Goal: Task Accomplishment & Management: Manage account settings

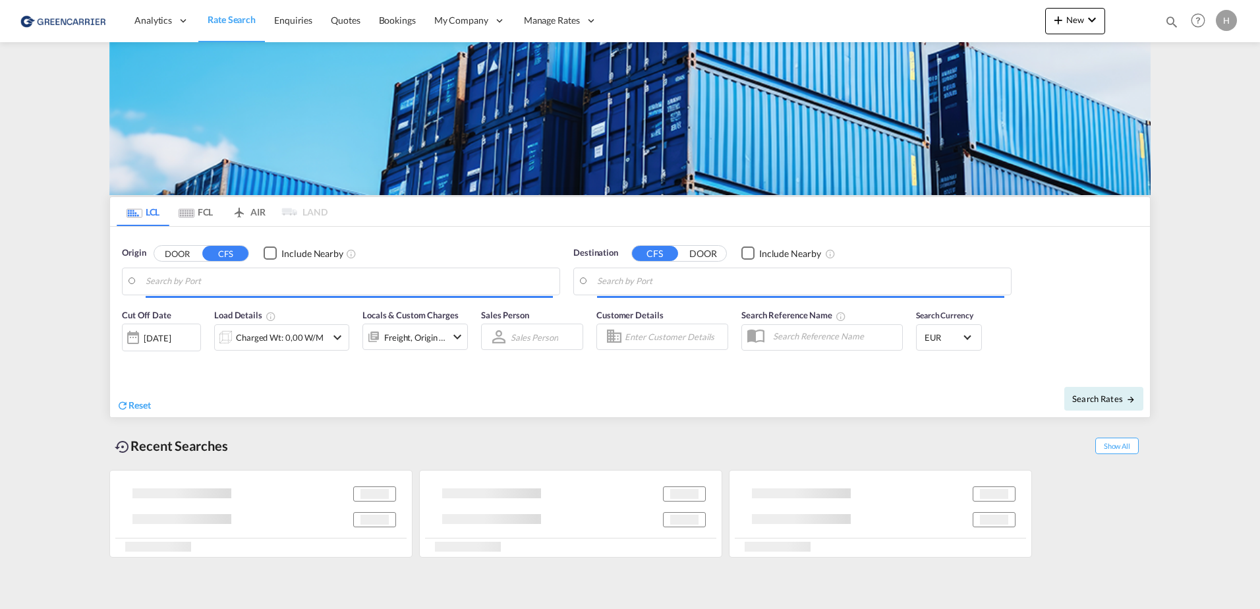
type input "[GEOGRAPHIC_DATA], [GEOGRAPHIC_DATA]"
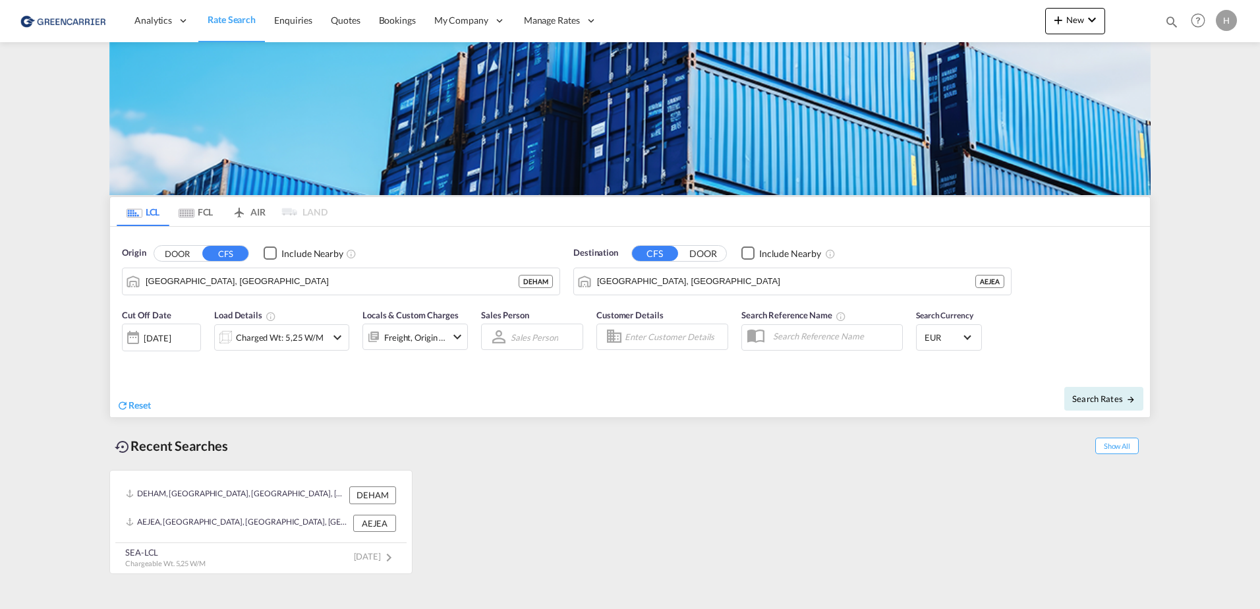
click at [1204, 131] on md-content "Analytics Reports Dashboard Rate Search Enquiries Quotes Bookings" at bounding box center [630, 304] width 1260 height 609
drag, startPoint x: 711, startPoint y: 476, endPoint x: 726, endPoint y: 467, distance: 17.4
click at [713, 475] on div "DEHAM, Hamburg, Germany, Western Europe, Europe DEHAM AEJEA, Jebel Ali, United …" at bounding box center [630, 518] width 1042 height 111
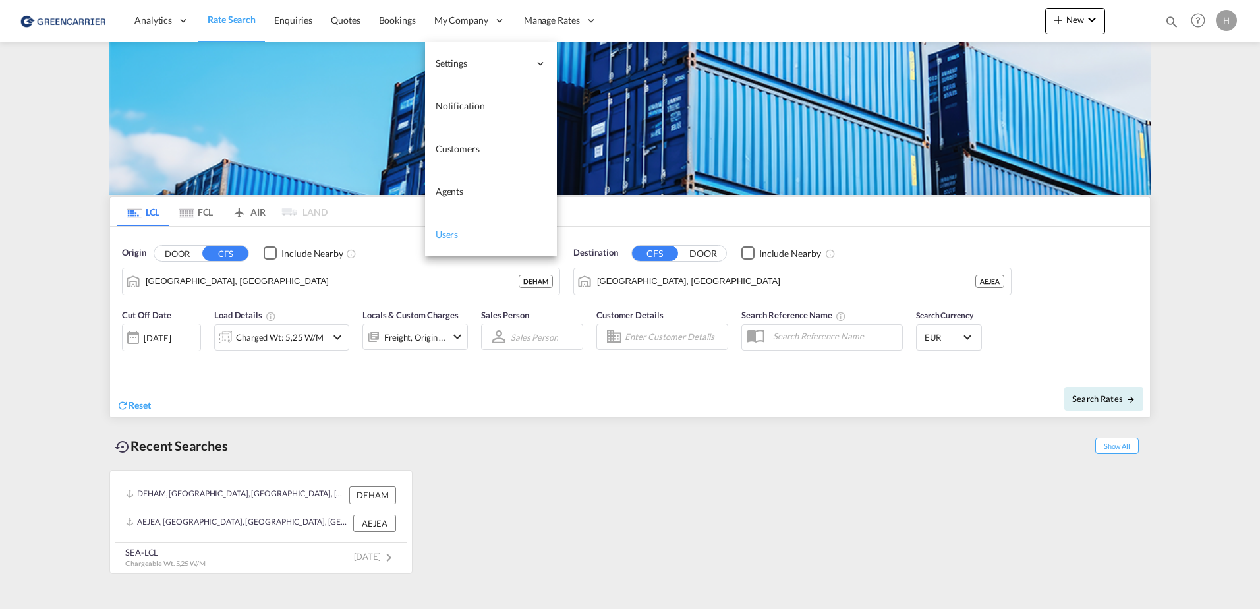
click at [455, 249] on link "Users" at bounding box center [491, 235] width 132 height 43
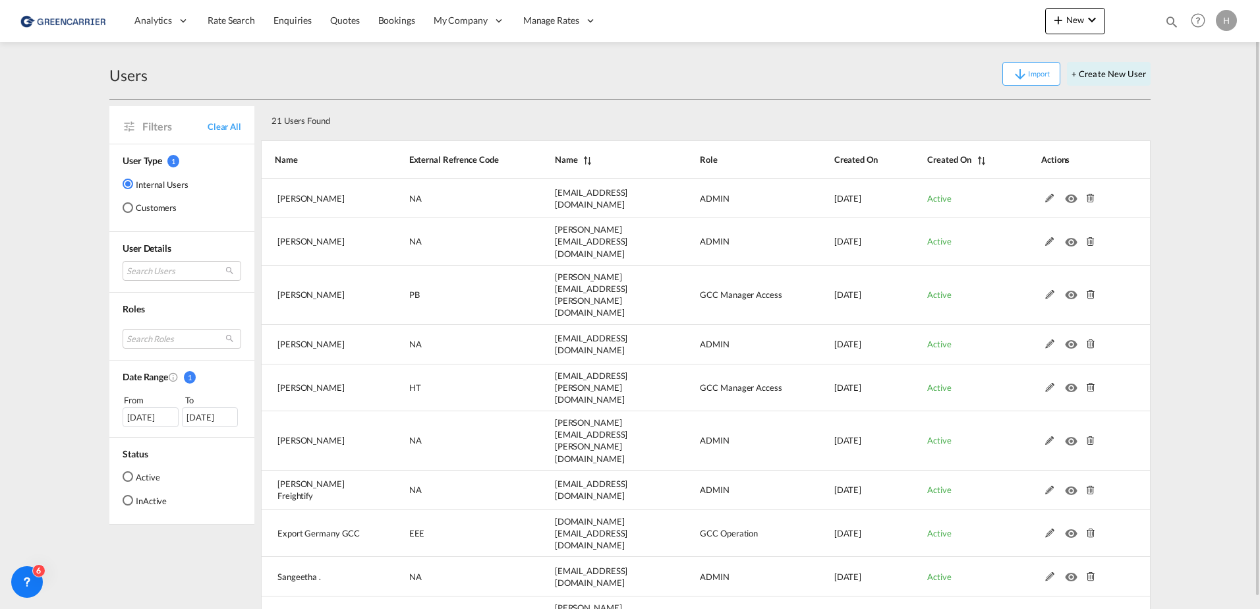
click at [134, 196] on md-radio-group "Internal Users Customers" at bounding box center [156, 200] width 66 height 47
click at [136, 203] on md-radio-button "Customers" at bounding box center [156, 207] width 66 height 13
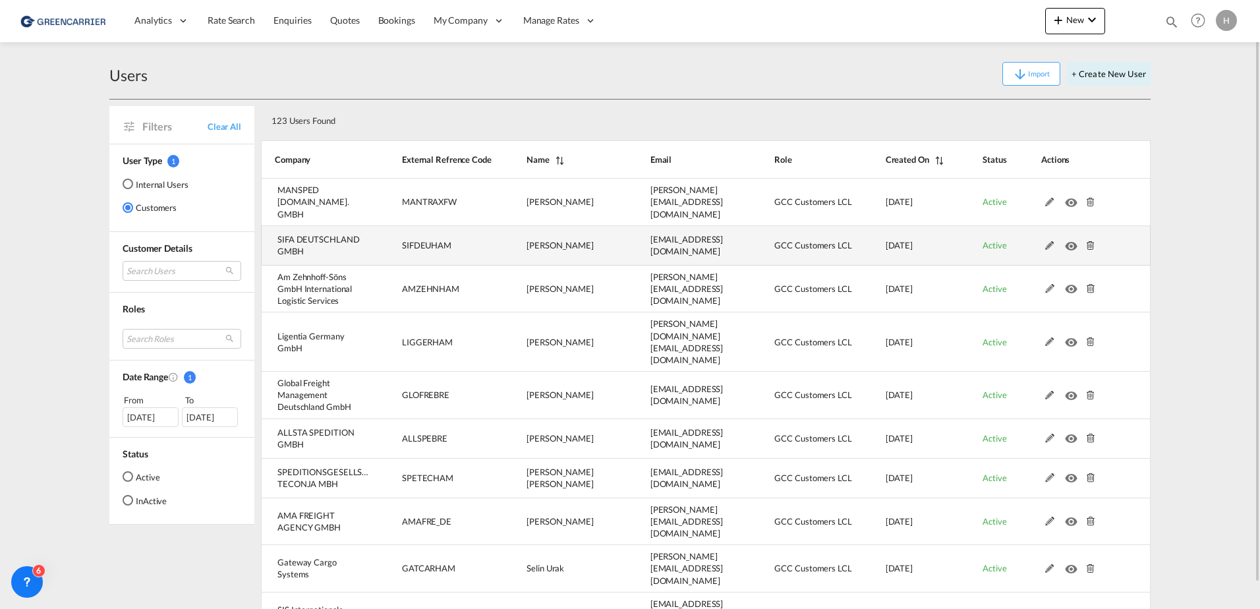
click at [493, 237] on td "SIFDEUHAM" at bounding box center [431, 246] width 125 height 40
click at [1051, 241] on md-icon at bounding box center [1050, 245] width 17 height 9
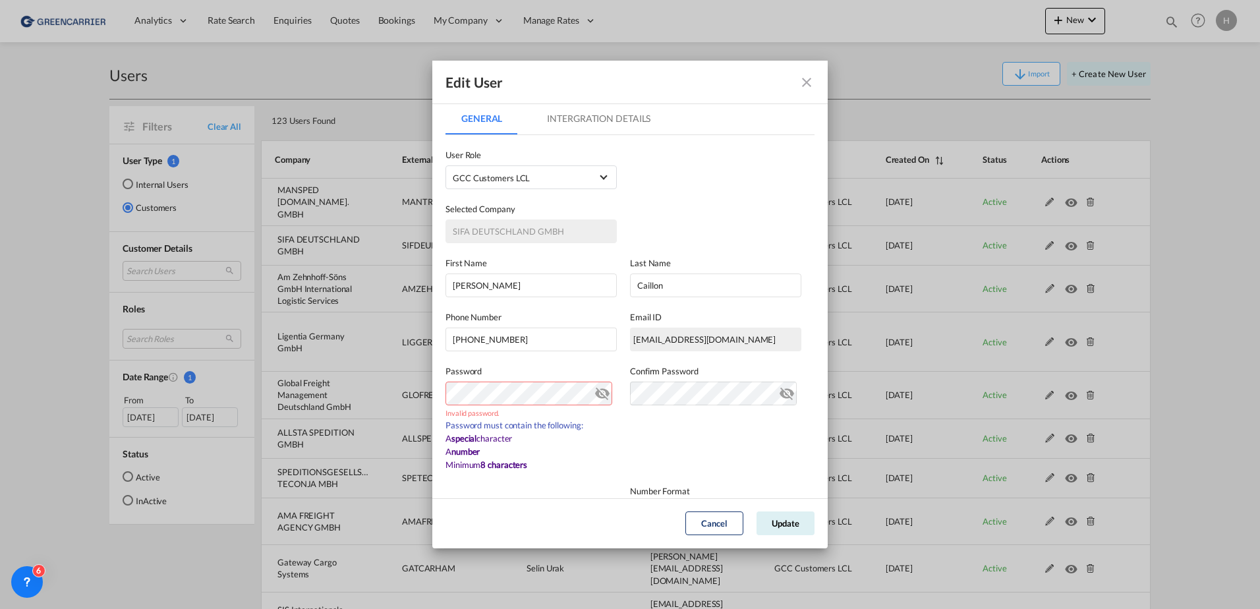
click at [359, 397] on div "Edit User General Intergration Details General Intergration Details User Type I…" at bounding box center [630, 304] width 1260 height 609
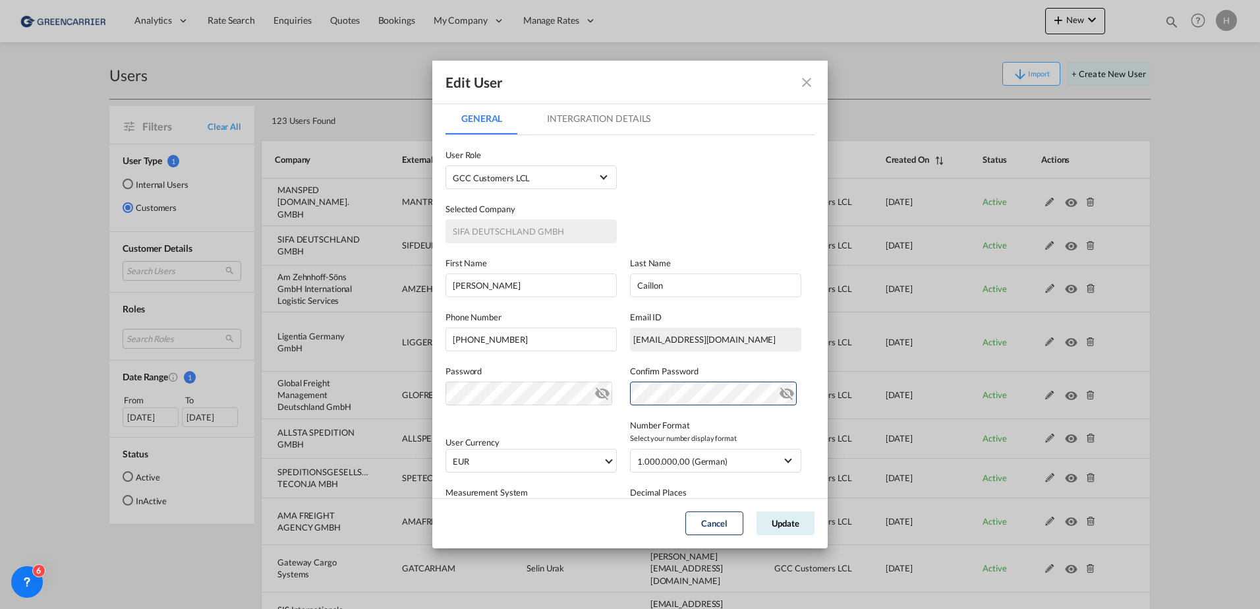
click at [597, 392] on md-icon "icon-eye-off" at bounding box center [603, 391] width 16 height 16
click at [779, 393] on md-icon "icon-eye-off" at bounding box center [787, 391] width 16 height 16
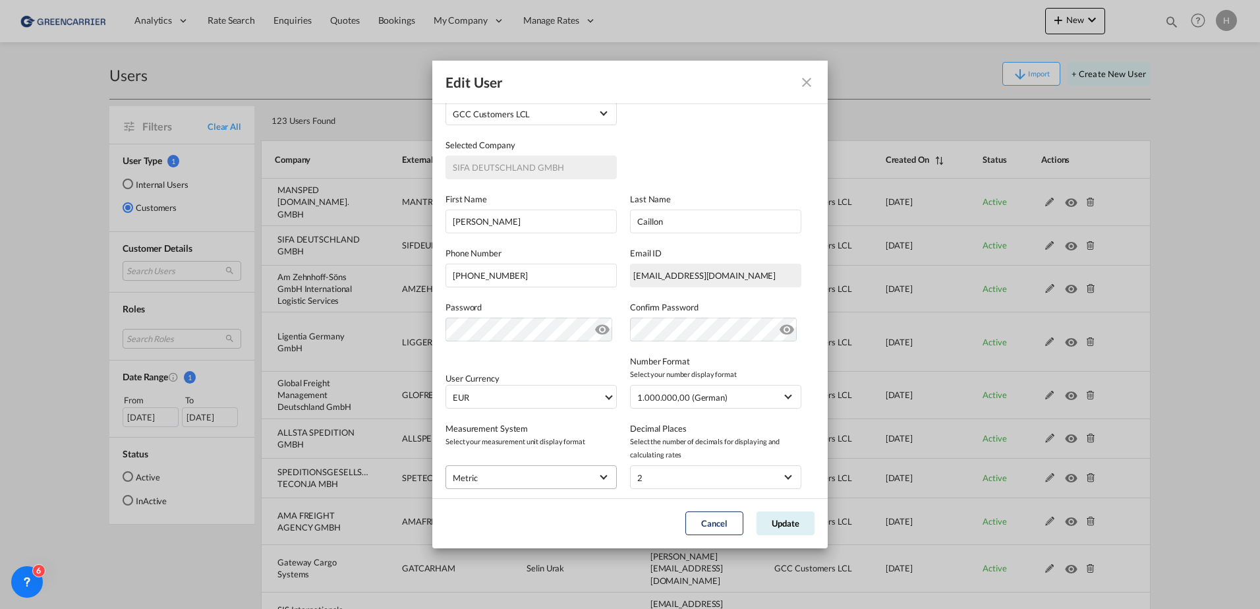
scroll to position [132, 0]
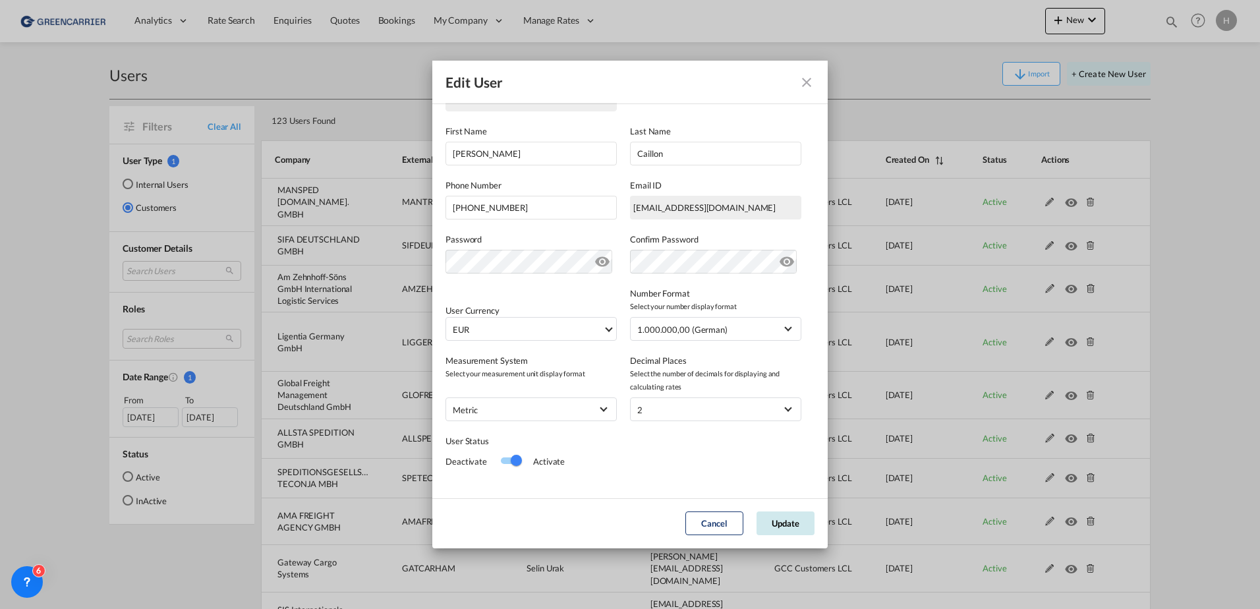
click at [779, 525] on button "Update" at bounding box center [786, 524] width 58 height 24
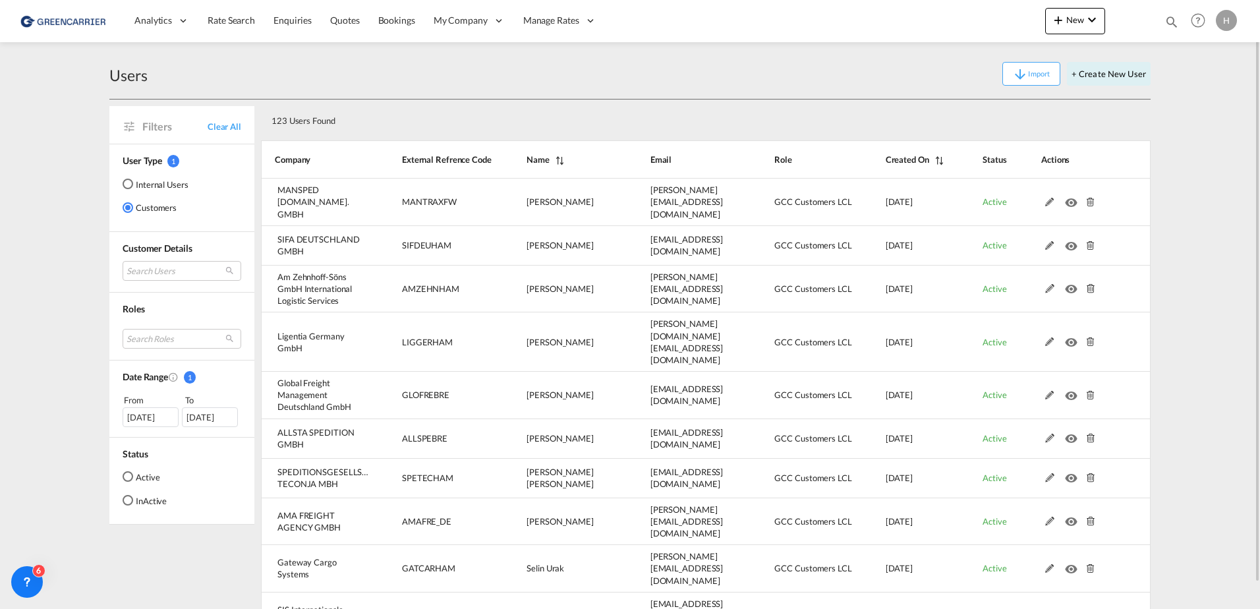
click at [1226, 19] on div "H" at bounding box center [1226, 20] width 21 height 21
click at [1194, 98] on button "Logout" at bounding box center [1212, 101] width 86 height 26
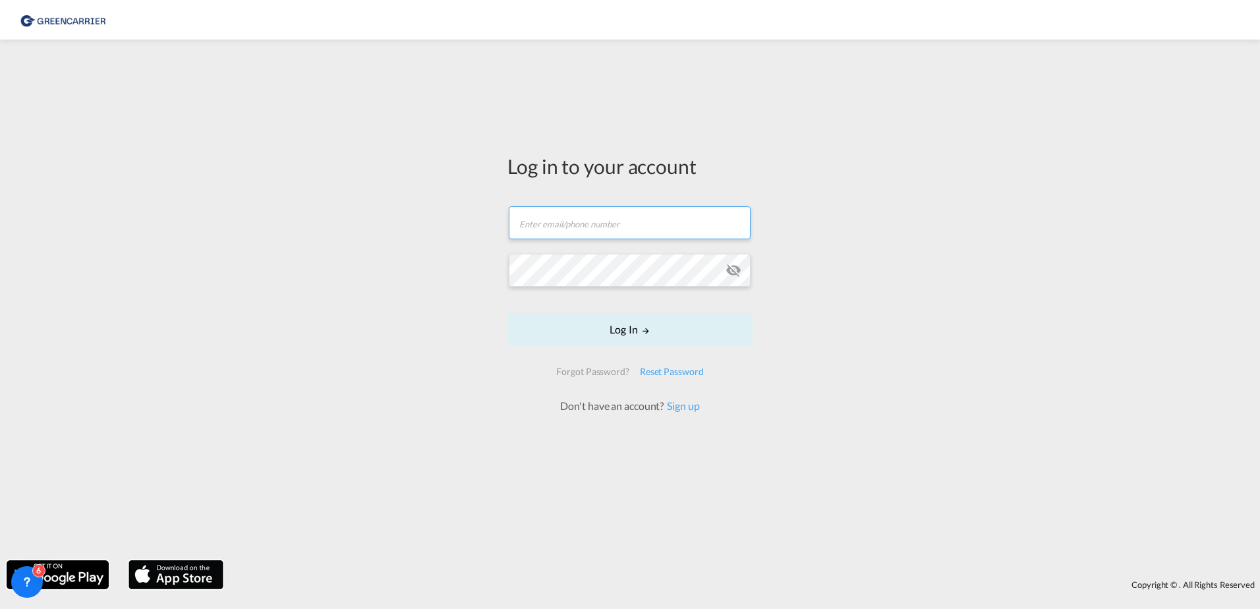
type input "[EMAIL_ADDRESS][PERSON_NAME][DOMAIN_NAME]"
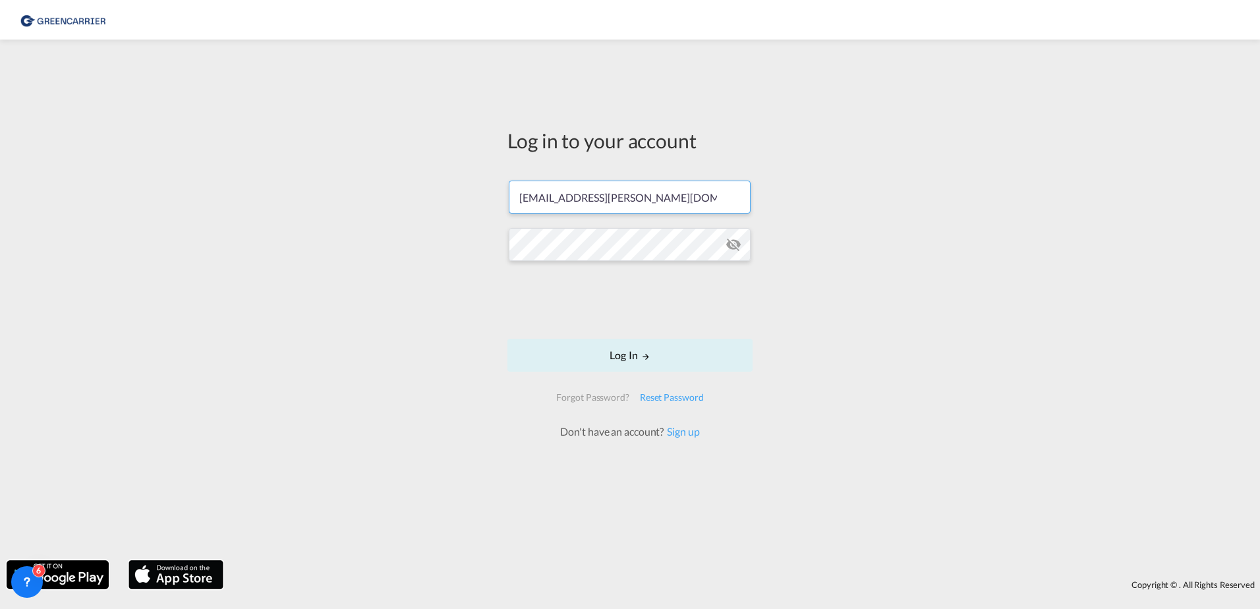
drag, startPoint x: 579, startPoint y: 203, endPoint x: 408, endPoint y: 194, distance: 171.0
click at [411, 194] on div "Log in to your account hanan.tesfai@greencarrier.com Log In Forgot Password? Re…" at bounding box center [630, 300] width 1260 height 508
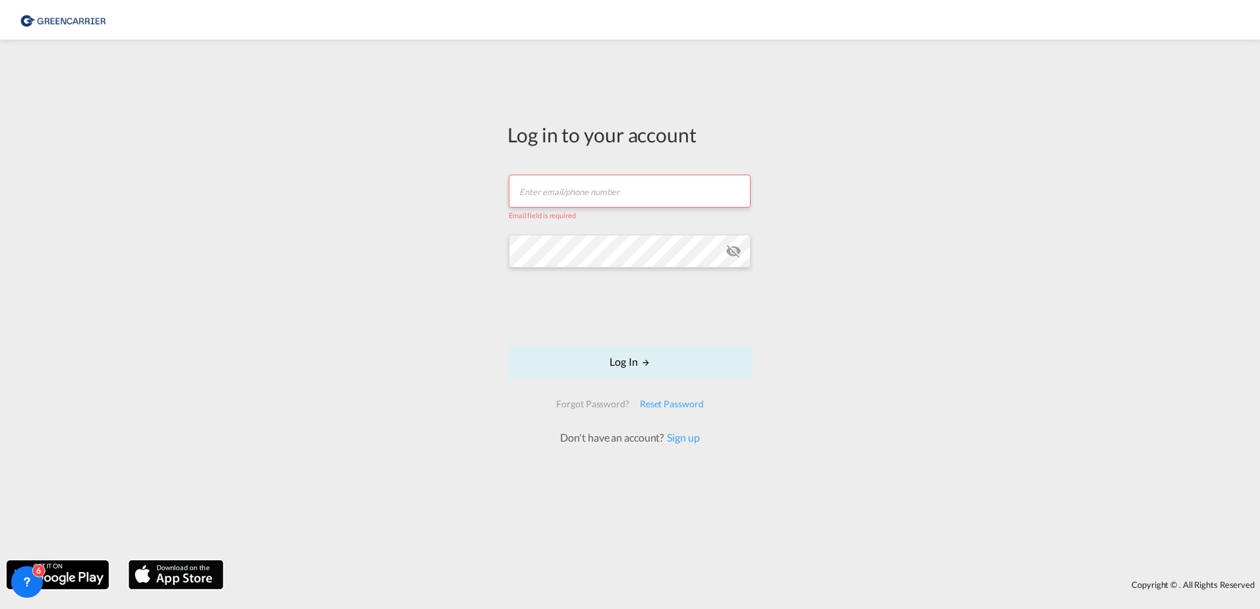
click at [539, 191] on input "text" at bounding box center [630, 191] width 242 height 33
paste input "mcaillon@sifalogistics.com"
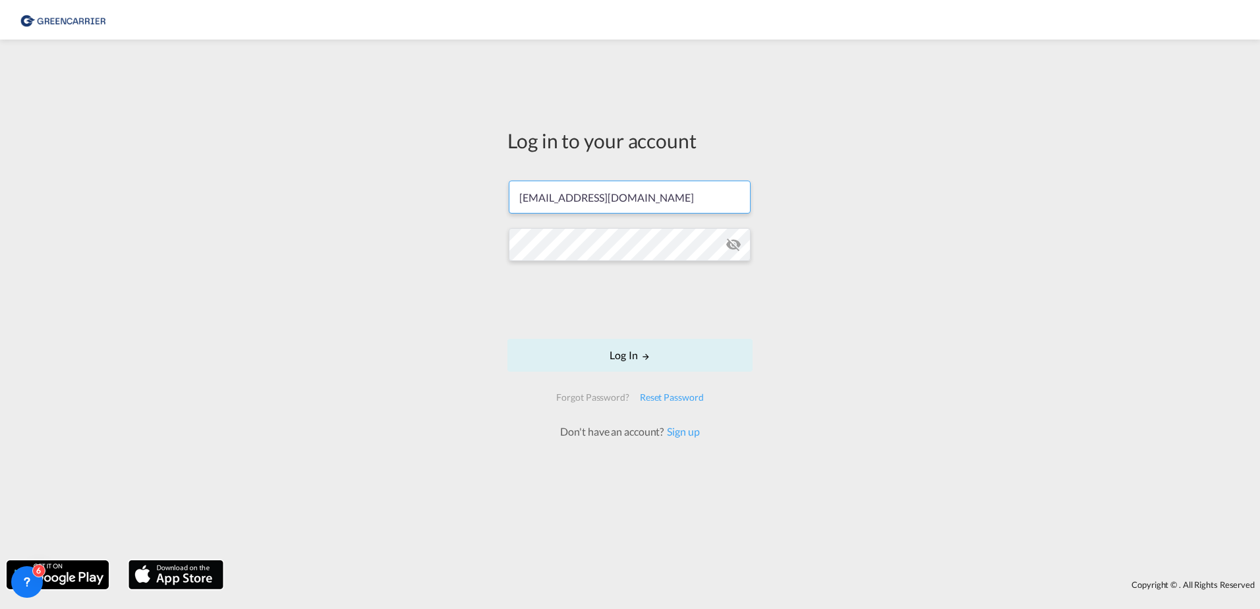
type input "mcaillon@sifalogistics.com"
drag, startPoint x: 45, startPoint y: 273, endPoint x: 7, endPoint y: 276, distance: 38.3
click at [42, 274] on div "Log in to your account mcaillon@sifalogistics.com Log In Forgot Password? Reset…" at bounding box center [630, 300] width 1260 height 508
click at [454, 245] on div "Log in to your account mcaillon@sifalogistics.com Log In Forgot Password? Reset…" at bounding box center [630, 300] width 1260 height 508
click at [907, 314] on div "Log in to your account mcaillon@sifalogistics.com Log In Forgot Password? Reset…" at bounding box center [630, 300] width 1260 height 508
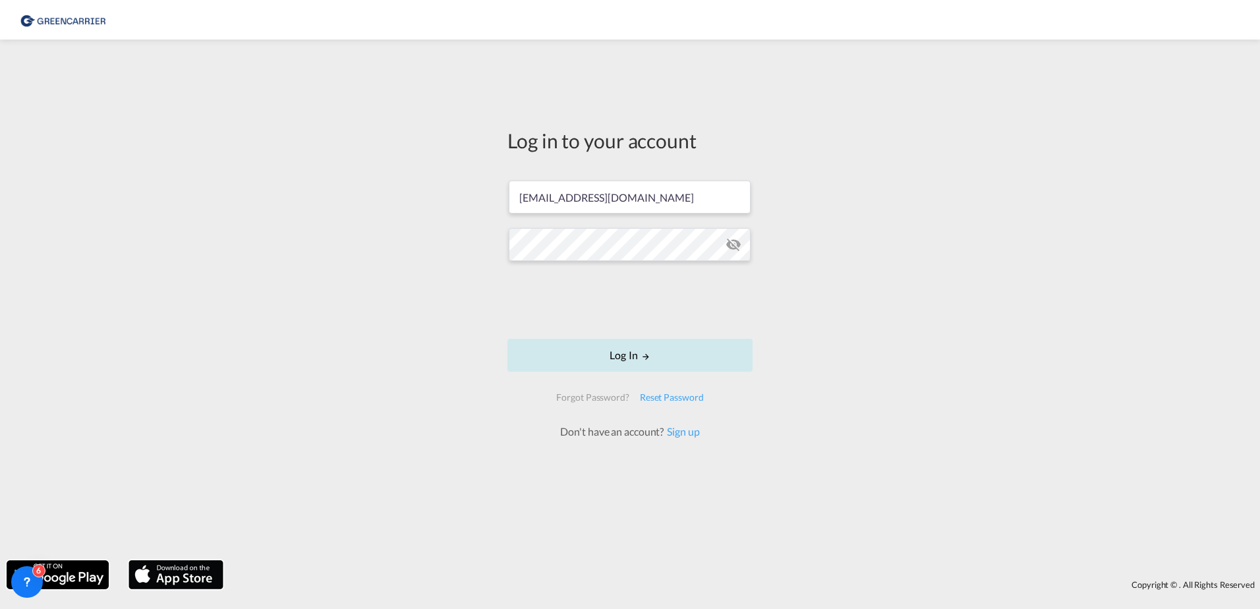
click at [650, 361] on button "Log In" at bounding box center [630, 355] width 245 height 33
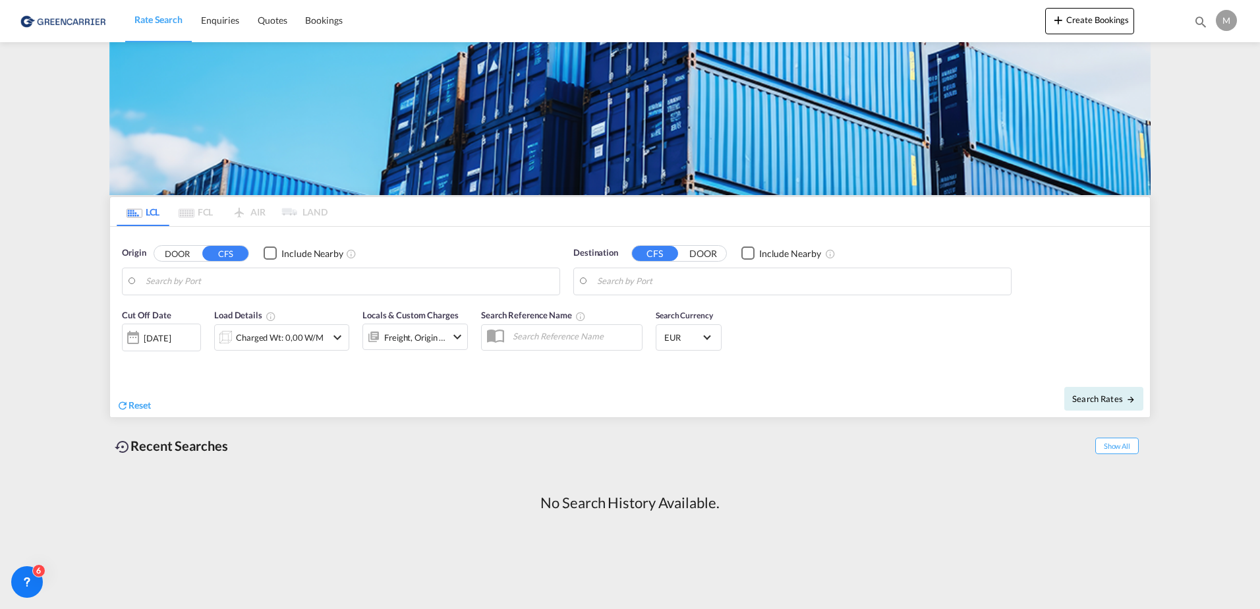
click at [1224, 20] on div "M" at bounding box center [1226, 20] width 21 height 21
click at [1195, 107] on button "Logout" at bounding box center [1212, 101] width 86 height 26
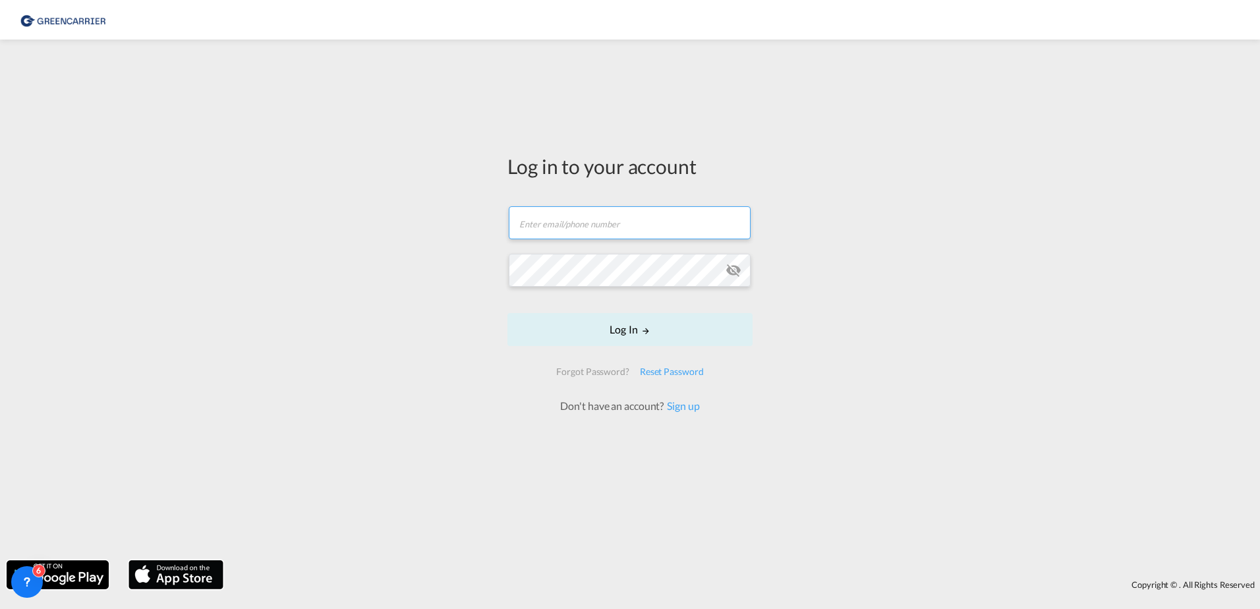
type input "[EMAIL_ADDRESS][PERSON_NAME][DOMAIN_NAME]"
drag, startPoint x: 988, startPoint y: 205, endPoint x: 1102, endPoint y: 118, distance: 143.4
click at [995, 200] on div "Log in to your account [EMAIL_ADDRESS][PERSON_NAME][DOMAIN_NAME] Email field is…" at bounding box center [630, 300] width 1260 height 508
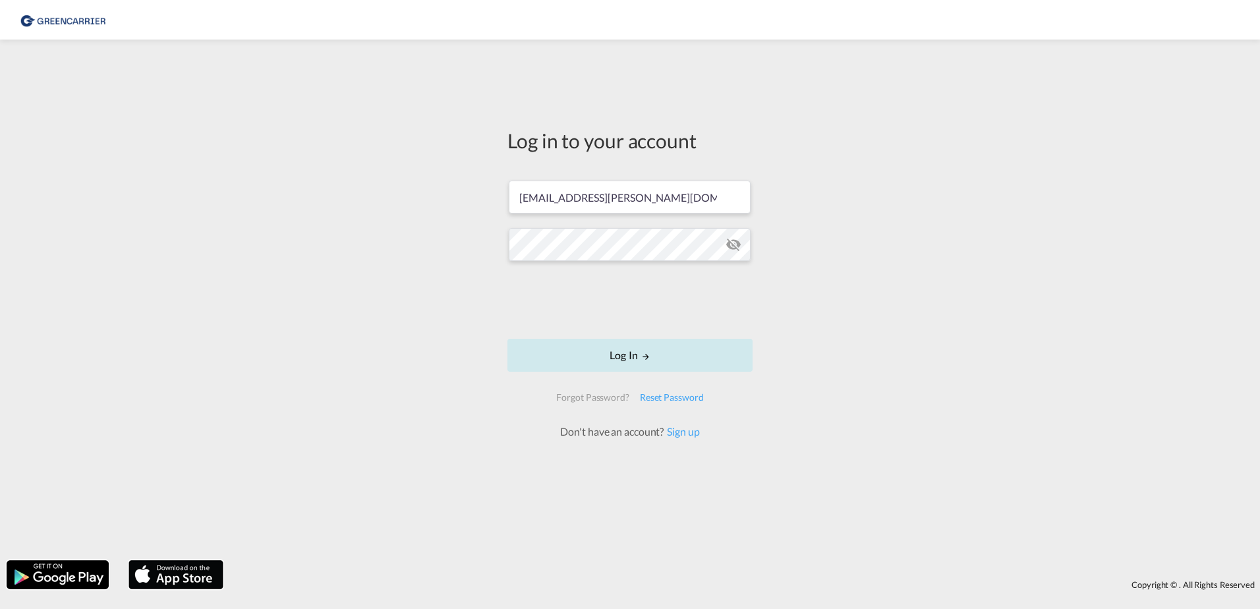
click at [597, 356] on button "Log In" at bounding box center [630, 355] width 245 height 33
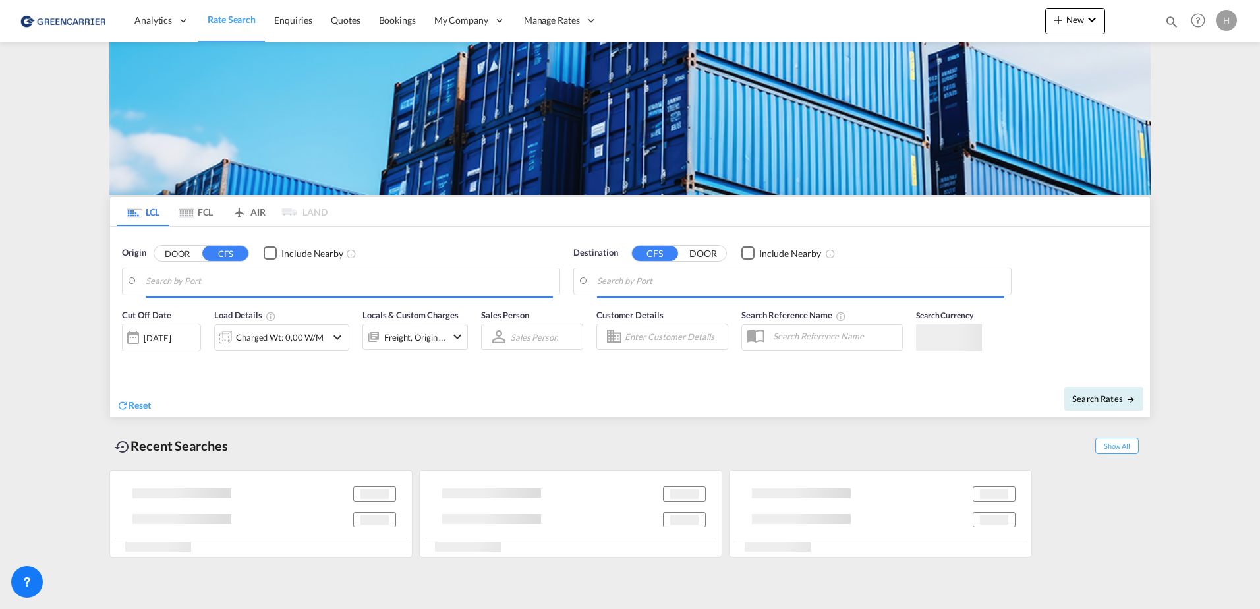
type input "[GEOGRAPHIC_DATA], [GEOGRAPHIC_DATA]"
